Goal: Task Accomplishment & Management: Use online tool/utility

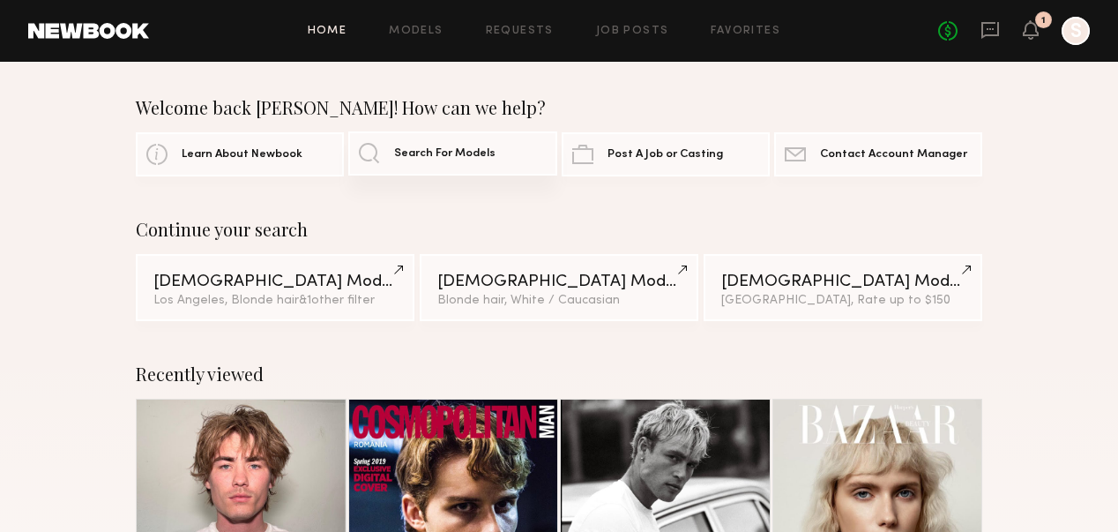
click at [486, 158] on span "Search For Models" at bounding box center [444, 153] width 101 height 11
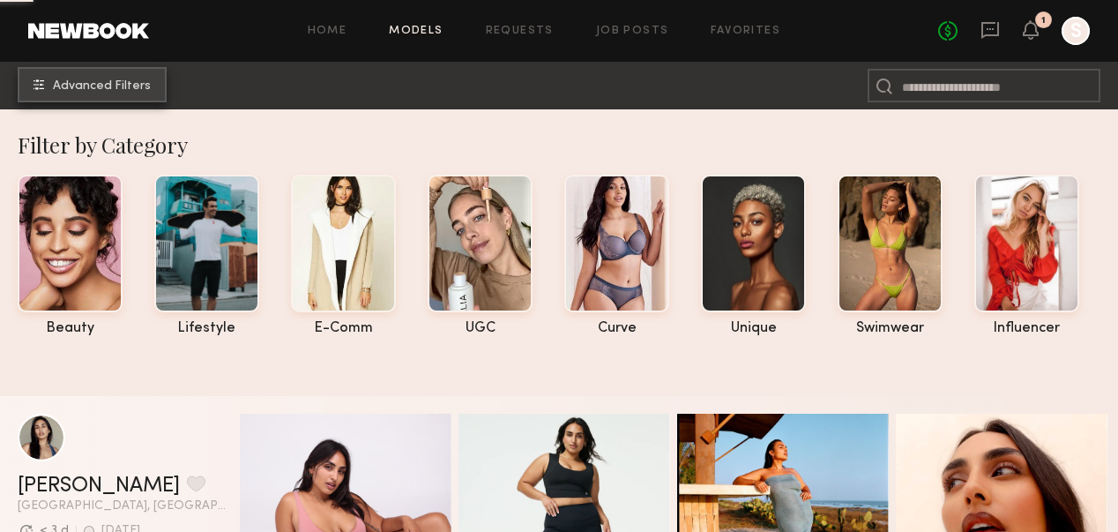
click at [125, 88] on span "Advanced Filters" at bounding box center [102, 86] width 98 height 12
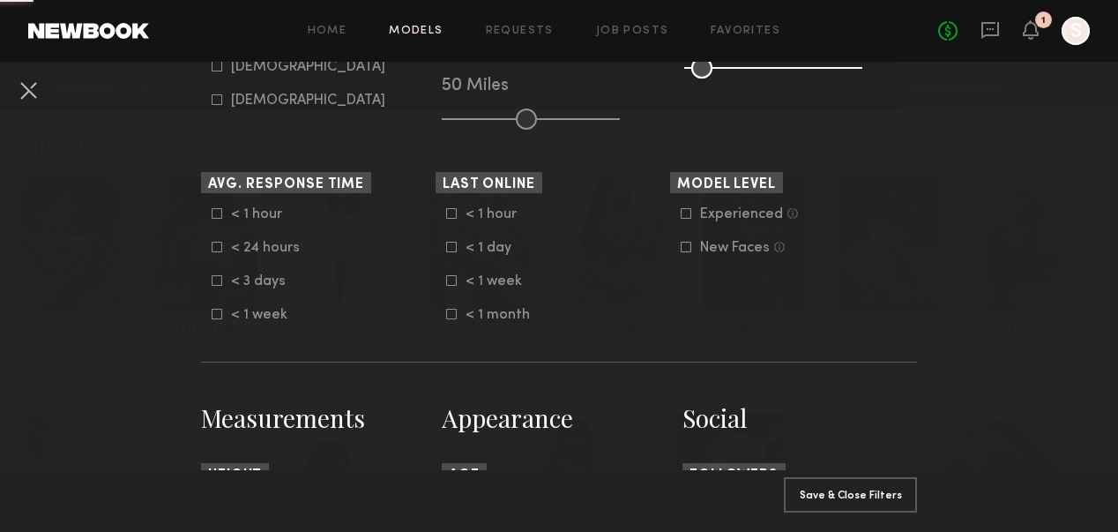
scroll to position [387, 0]
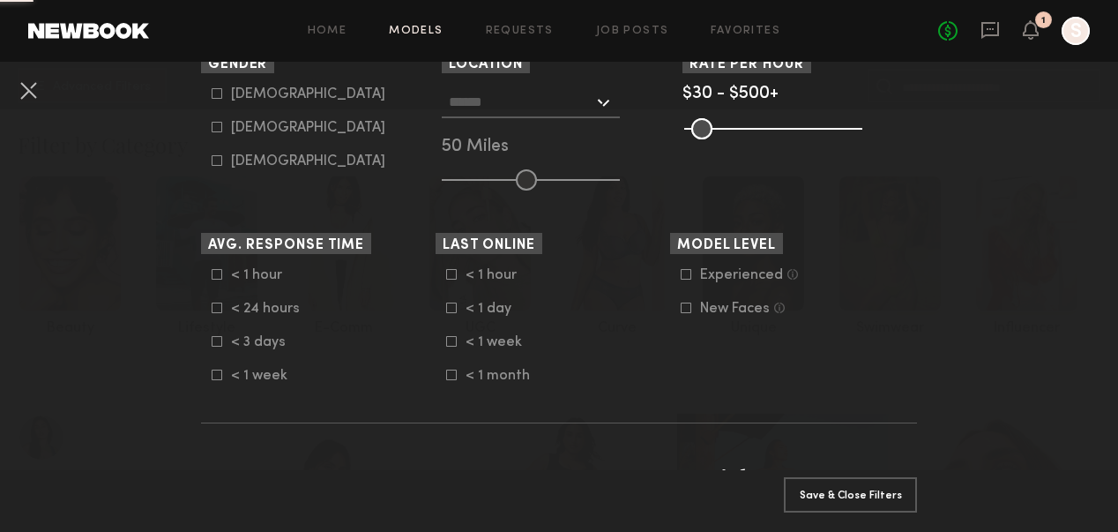
click at [483, 104] on input "text" at bounding box center [521, 101] width 145 height 30
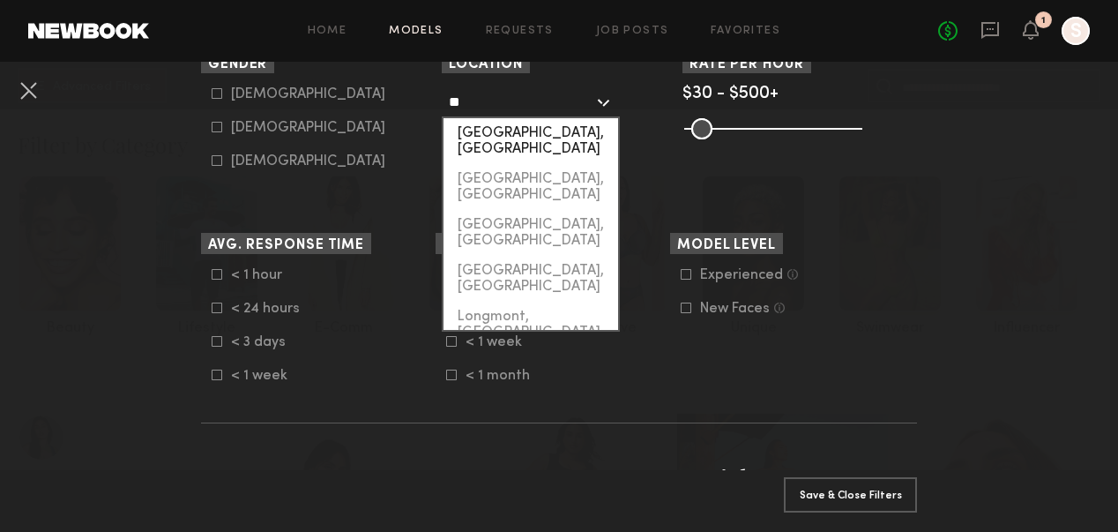
click at [512, 127] on div "[GEOGRAPHIC_DATA], [GEOGRAPHIC_DATA]" at bounding box center [530, 141] width 175 height 46
type input "**********"
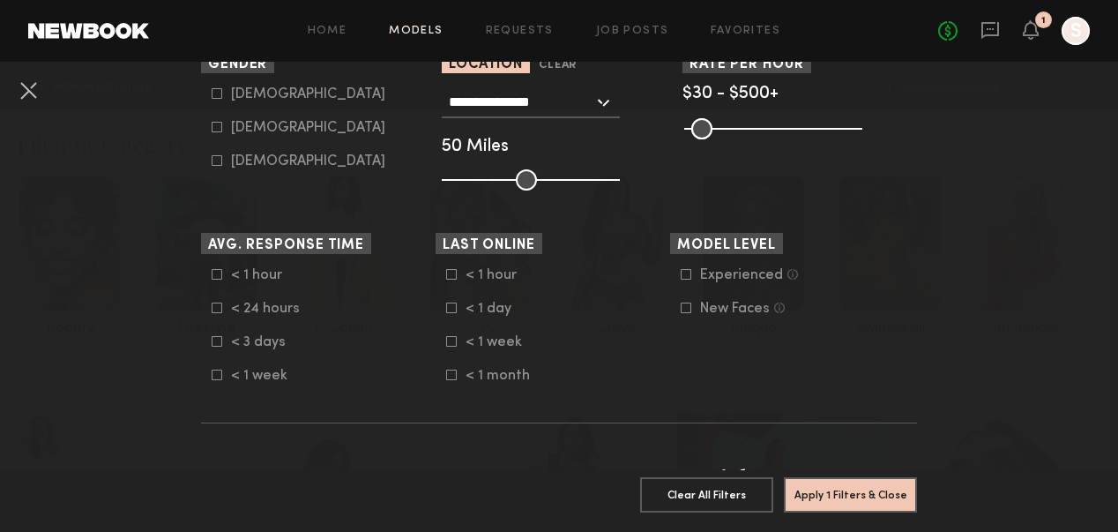
click at [217, 123] on icon at bounding box center [217, 128] width 10 height 10
type input "**"
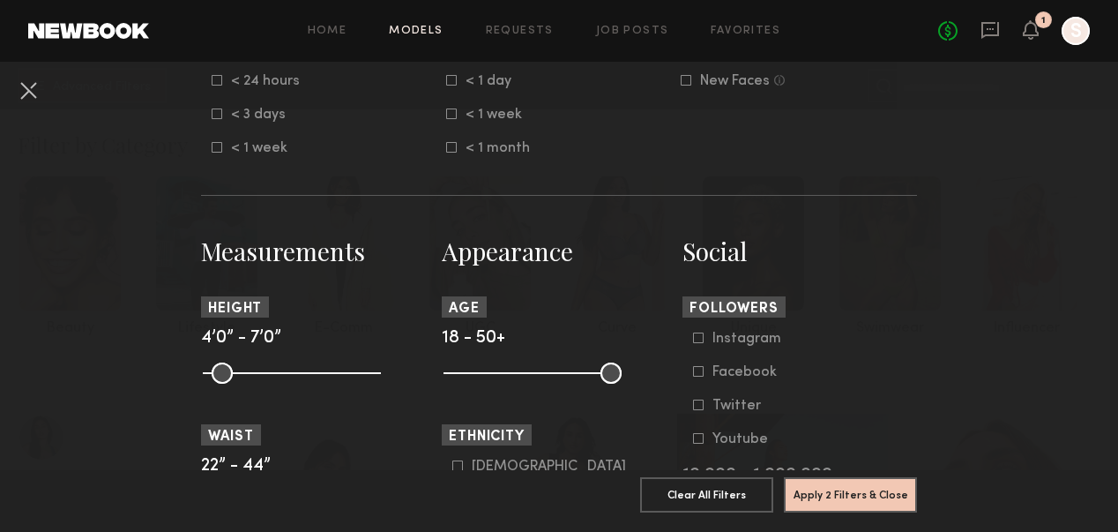
scroll to position [672, 0]
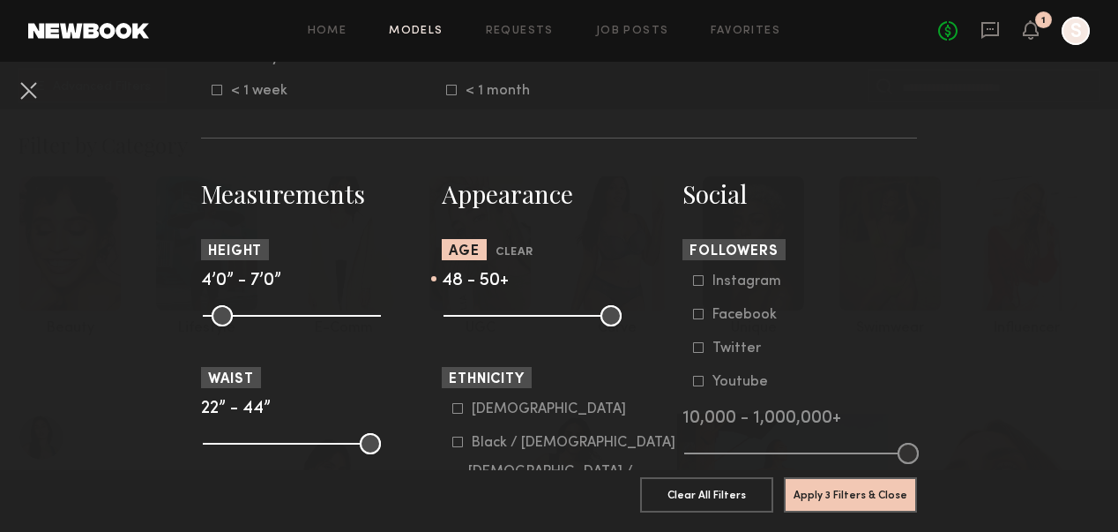
drag, startPoint x: 457, startPoint y: 312, endPoint x: 603, endPoint y: 329, distance: 147.3
type input "**"
click at [603, 324] on common-range-minmax at bounding box center [531, 313] width 178 height 21
click at [815, 501] on button "Apply 3 Filters & Close" at bounding box center [850, 493] width 133 height 35
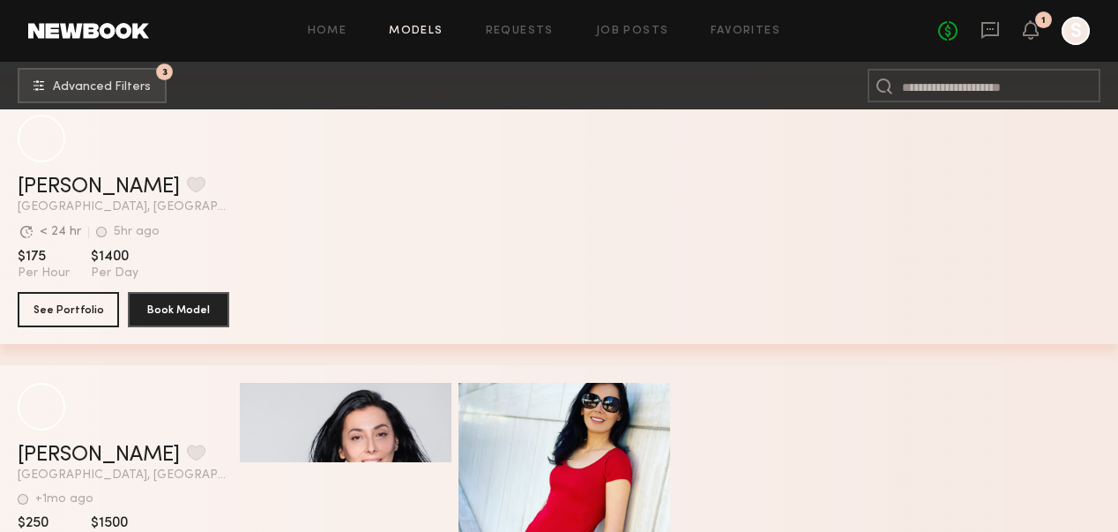
scroll to position [3831, 0]
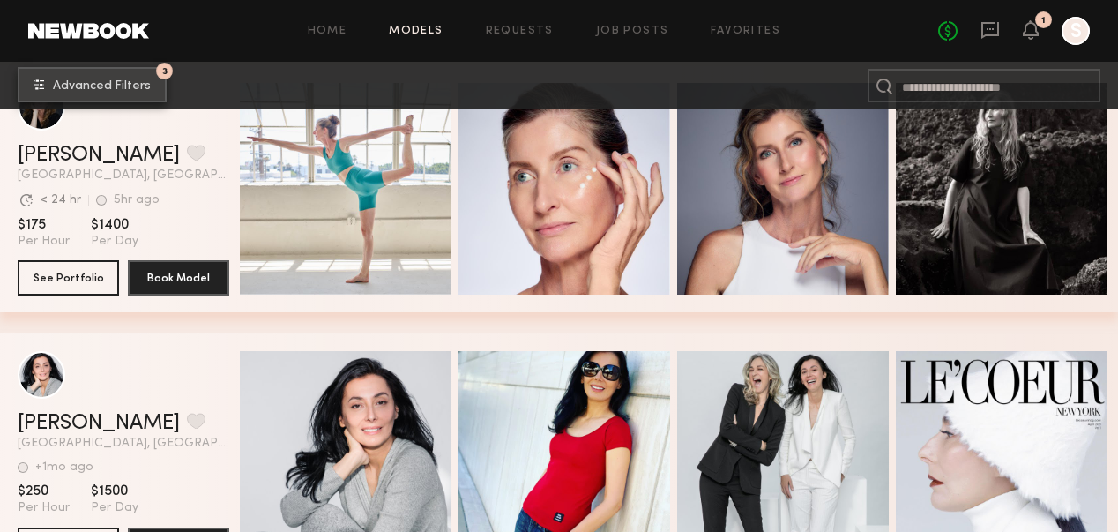
click at [111, 78] on button "3 Advanced Filters" at bounding box center [92, 84] width 149 height 35
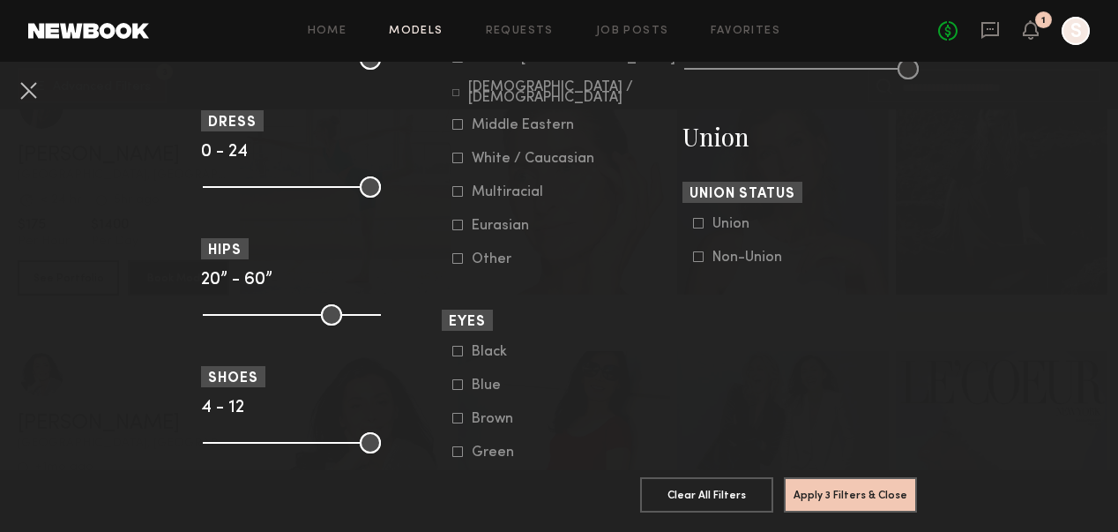
scroll to position [1014, 0]
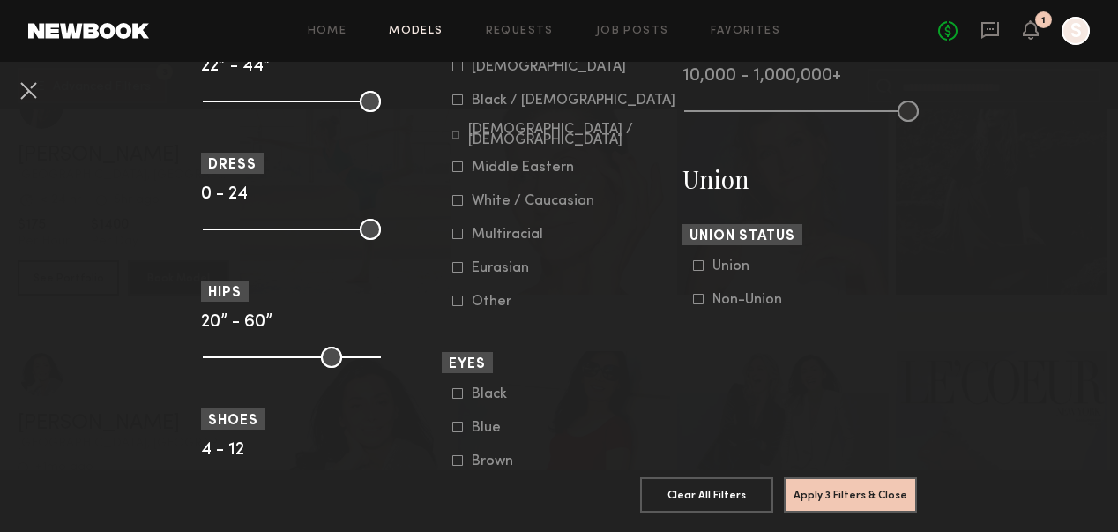
click at [455, 172] on div at bounding box center [457, 166] width 11 height 11
click at [455, 138] on icon at bounding box center [455, 135] width 6 height 6
click at [456, 101] on icon at bounding box center [457, 99] width 11 height 11
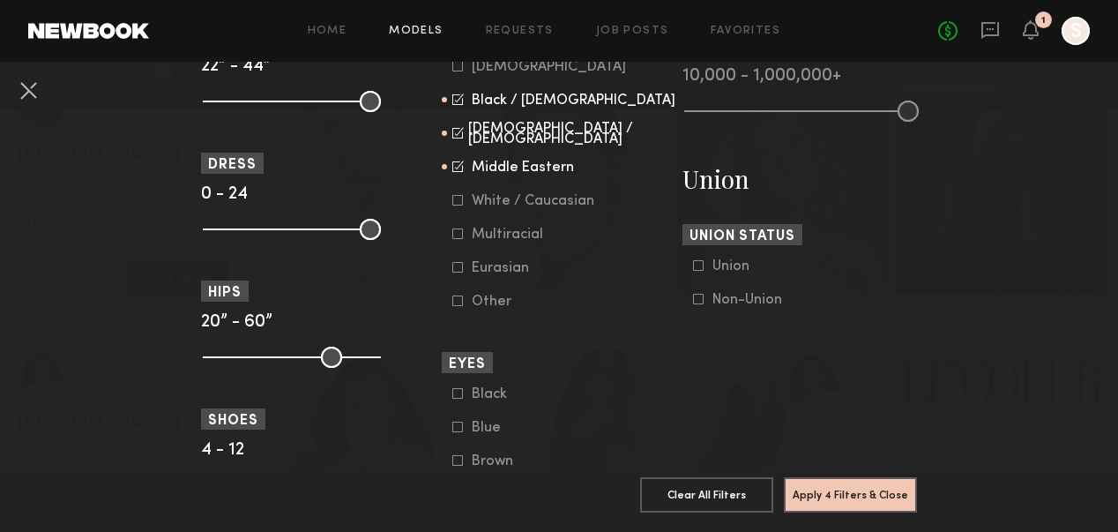
click at [460, 66] on icon at bounding box center [457, 66] width 11 height 11
click at [458, 237] on icon at bounding box center [457, 233] width 11 height 11
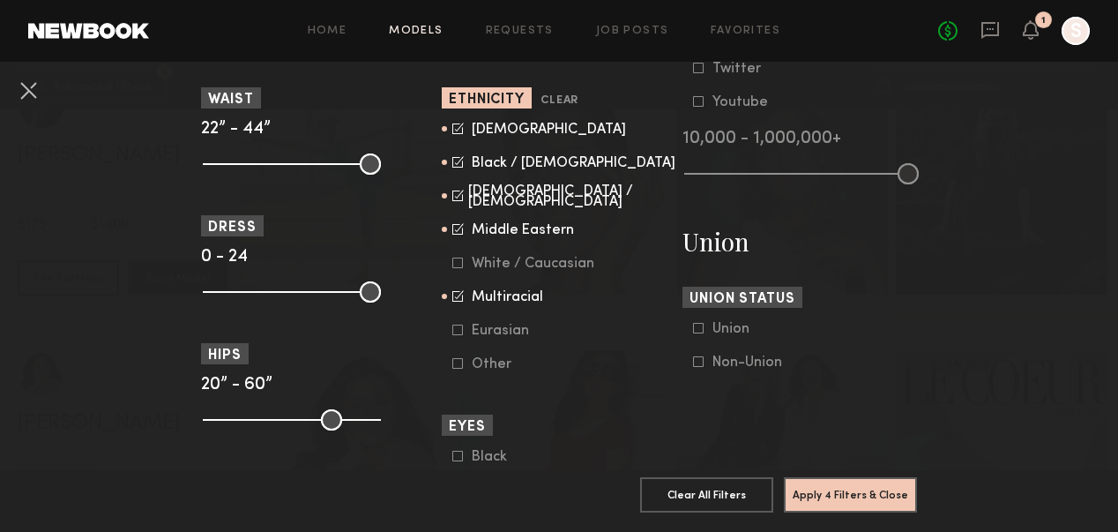
scroll to position [950, 0]
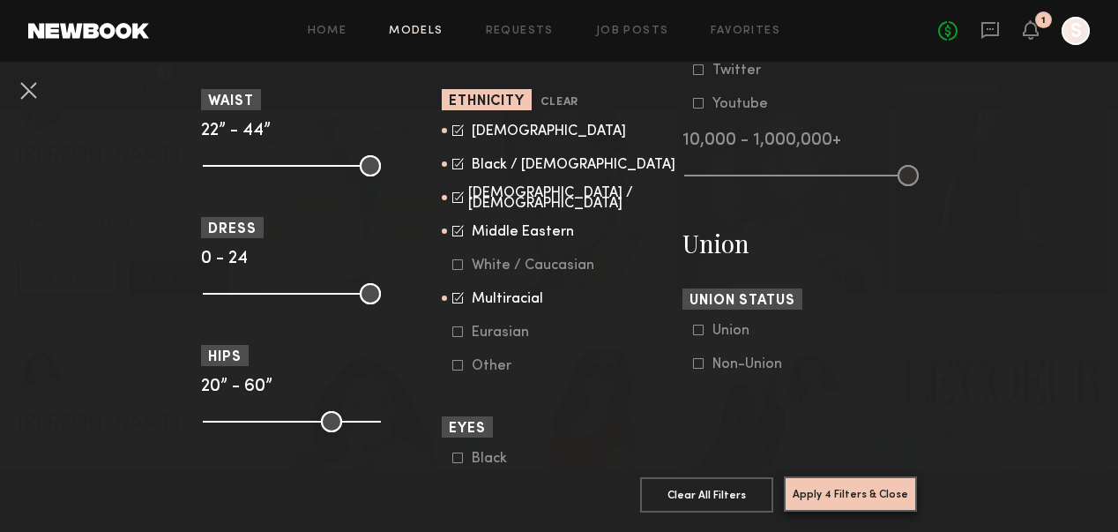
click at [820, 511] on common-button "Apply 4 Filters & Close" at bounding box center [850, 501] width 133 height 48
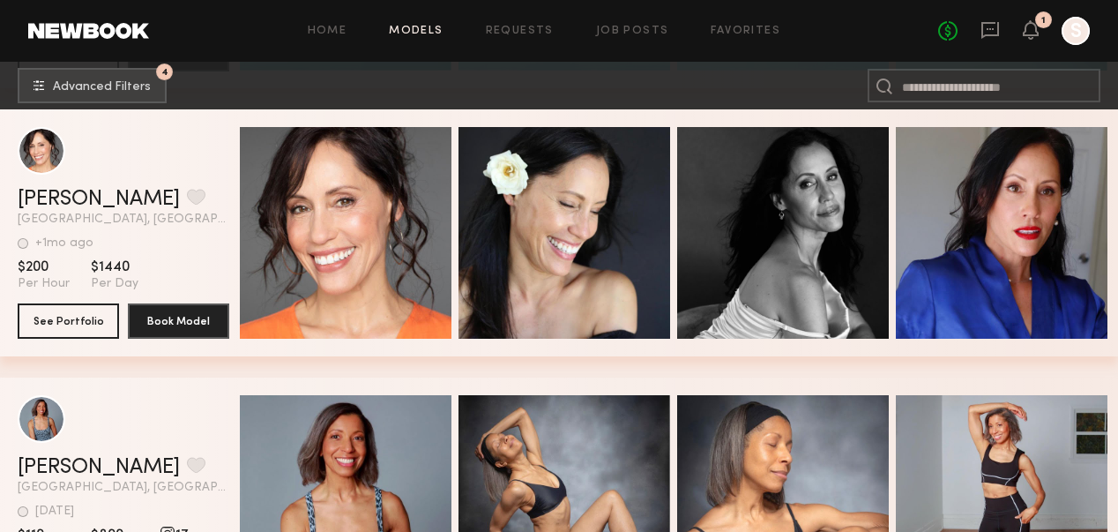
scroll to position [2417, 0]
